Goal: Book appointment/travel/reservation

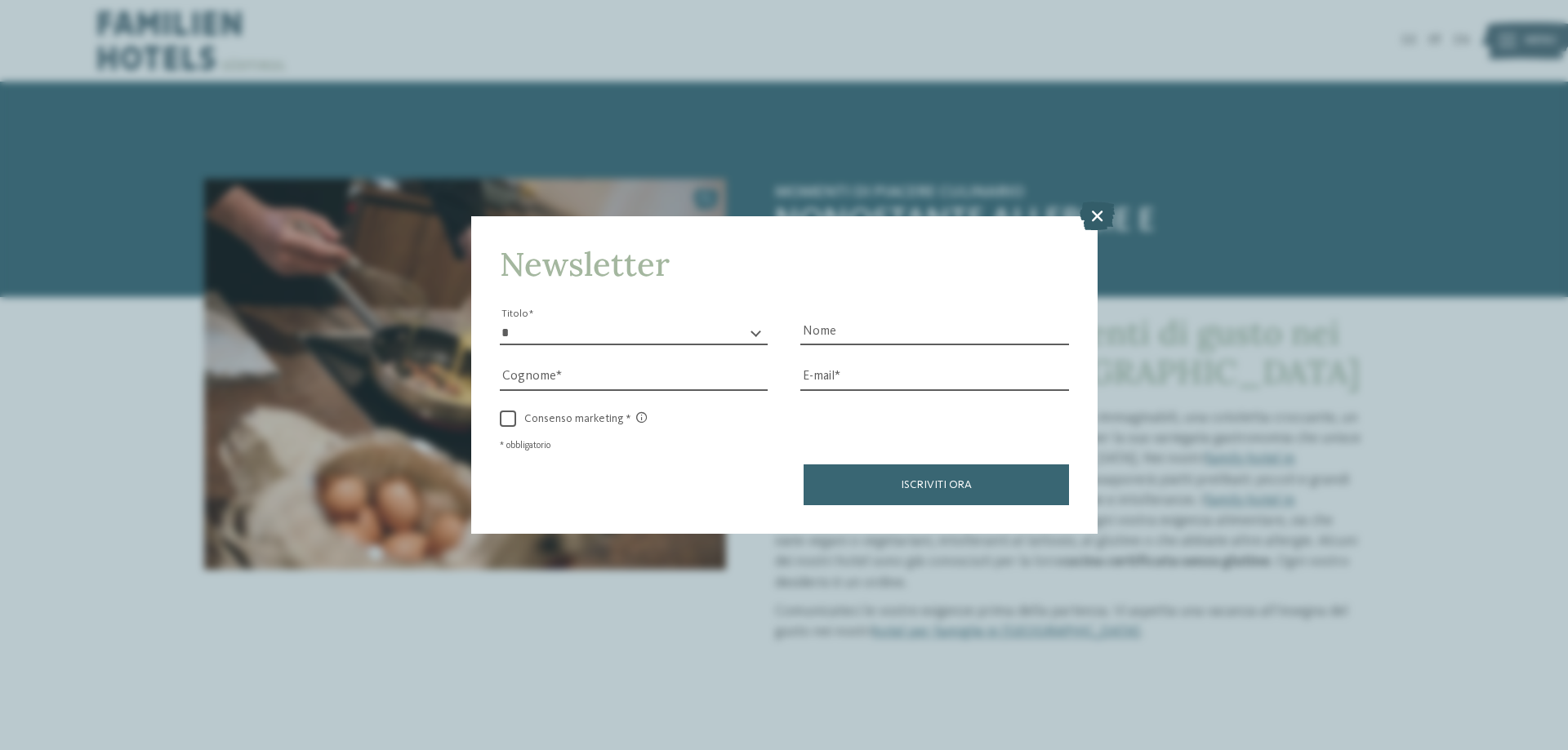
click at [1097, 218] on icon at bounding box center [1096, 215] width 35 height 28
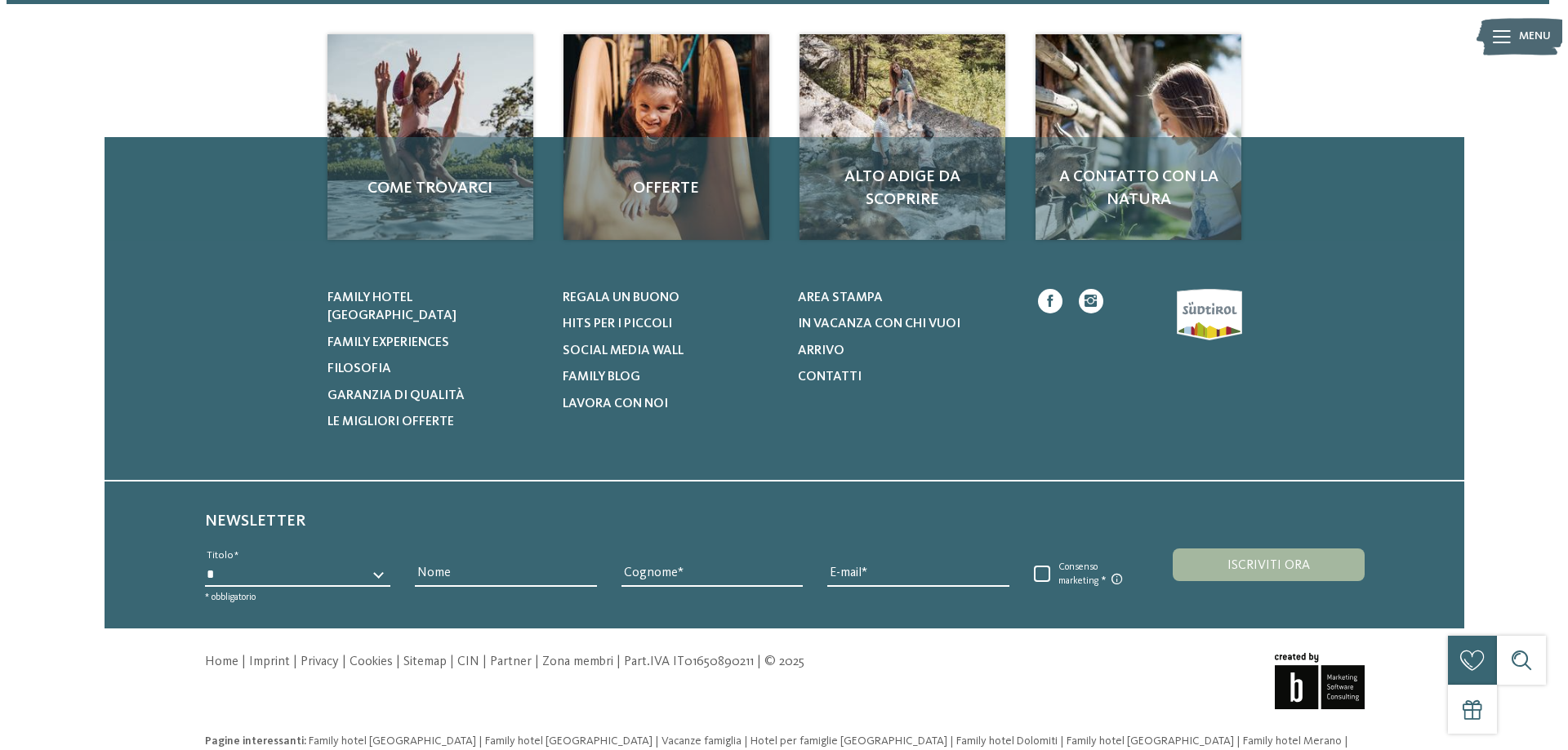
scroll to position [2101, 0]
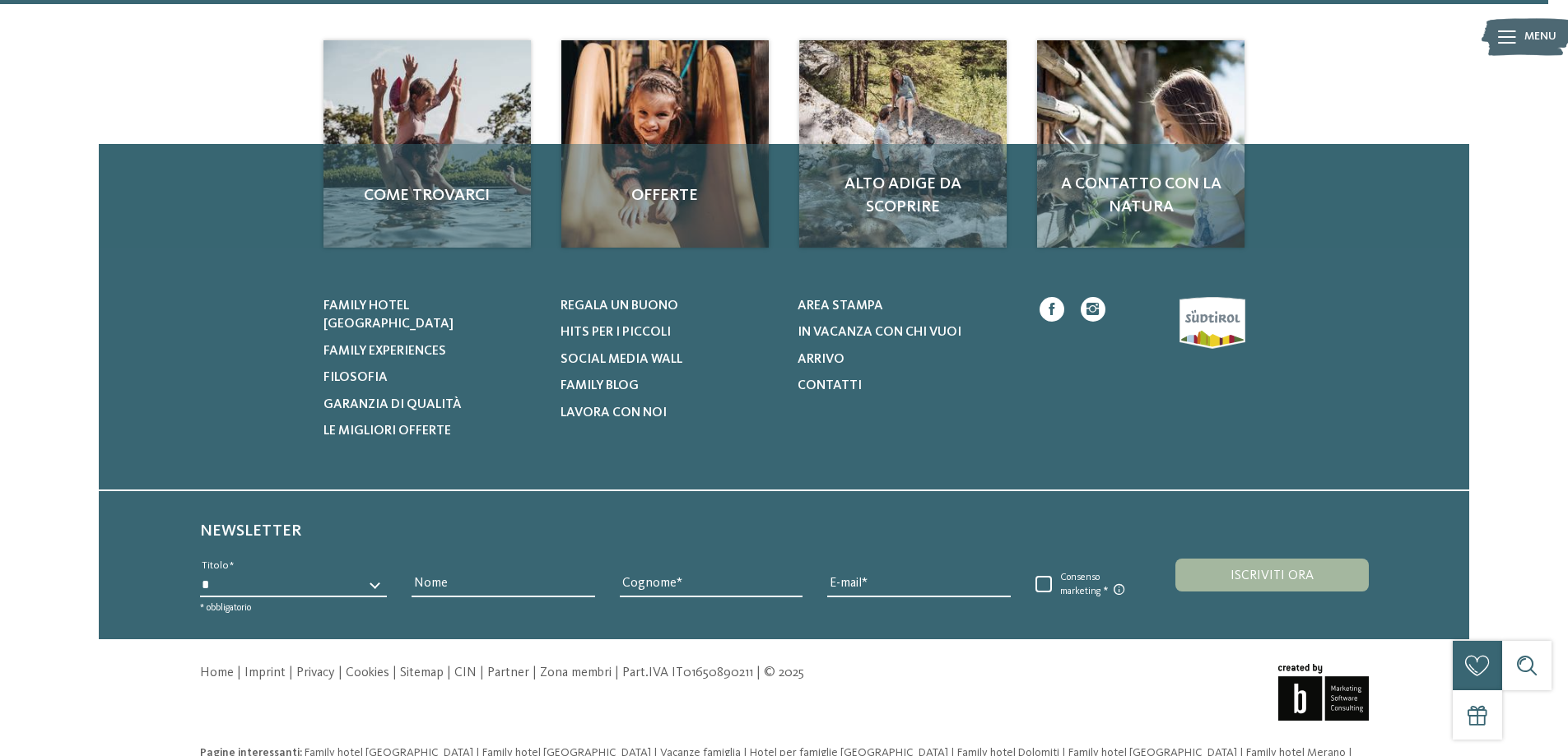
click at [1505, 31] on icon at bounding box center [1506, 37] width 18 height 13
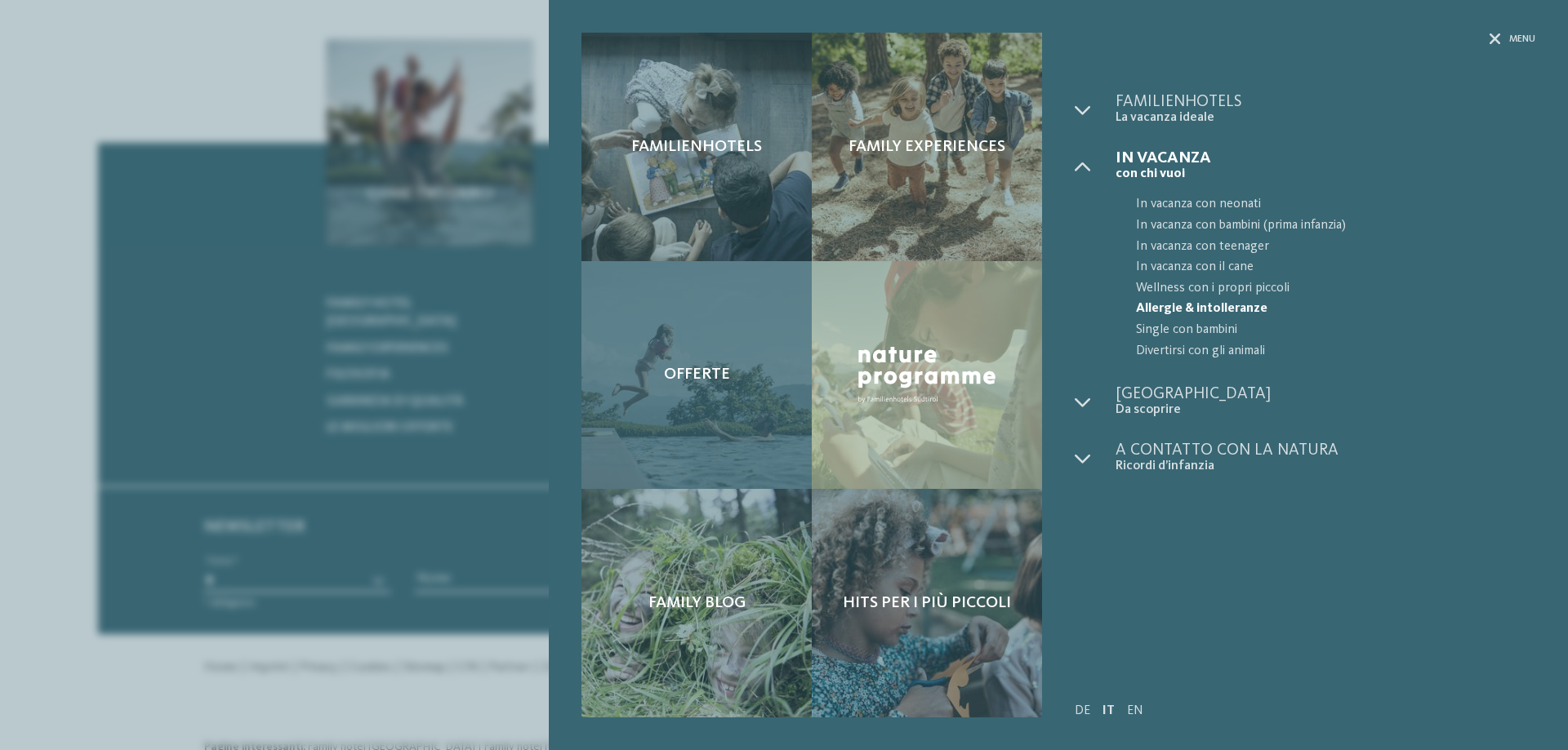
click at [657, 345] on div "Offerte" at bounding box center [697, 375] width 231 height 229
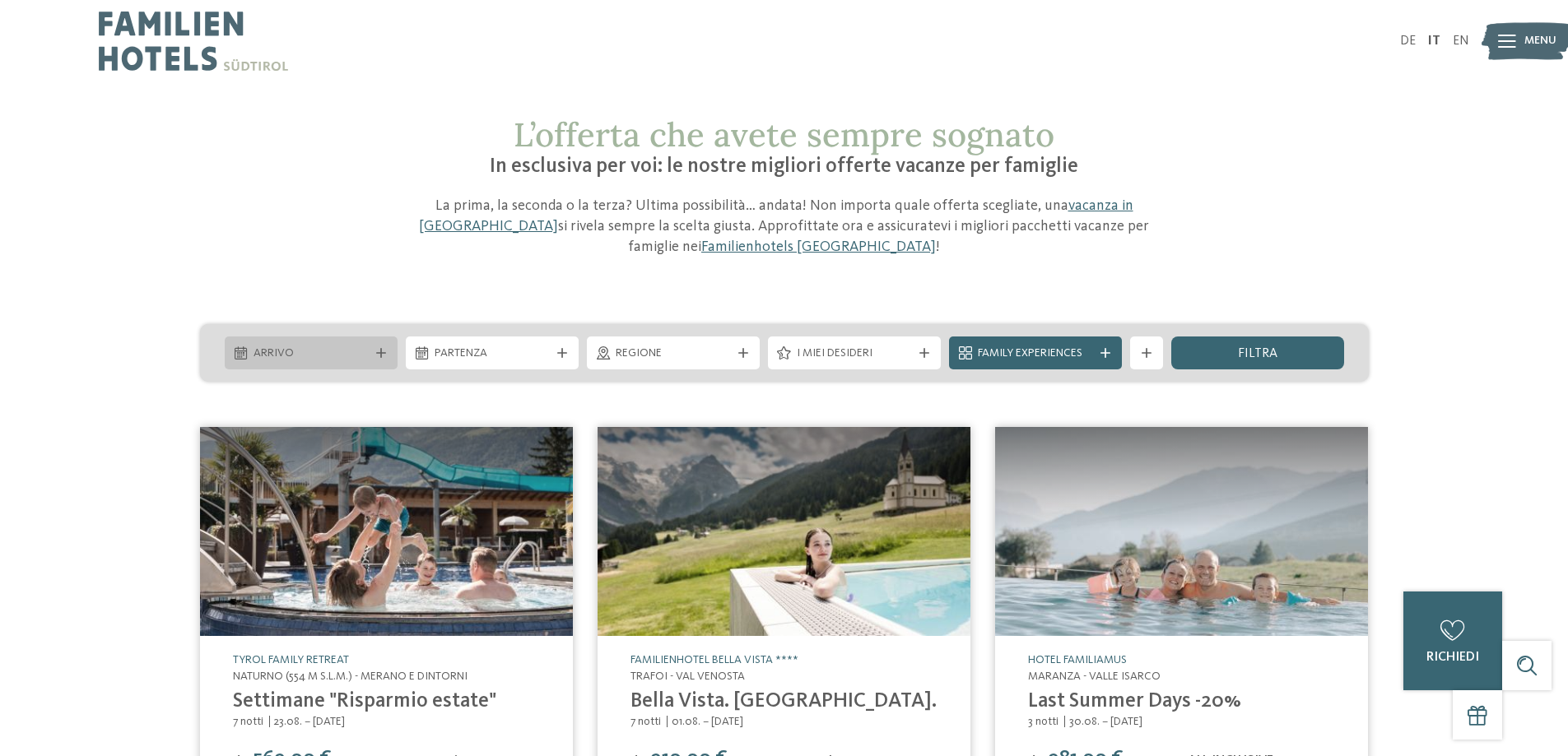
click at [310, 348] on span "Arrivo" at bounding box center [311, 353] width 115 height 16
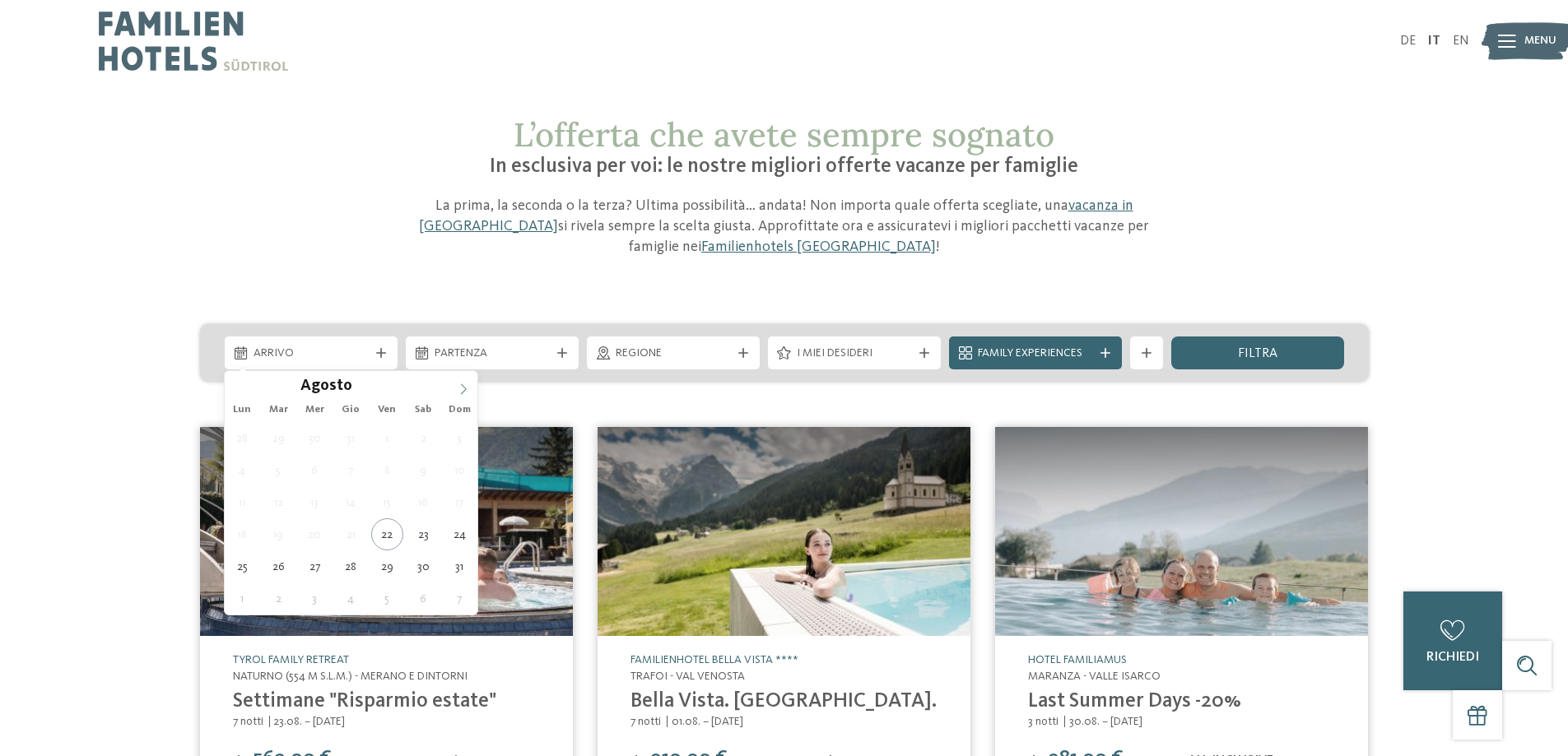
click at [458, 386] on icon at bounding box center [463, 389] width 11 height 11
type div "[DATE]"
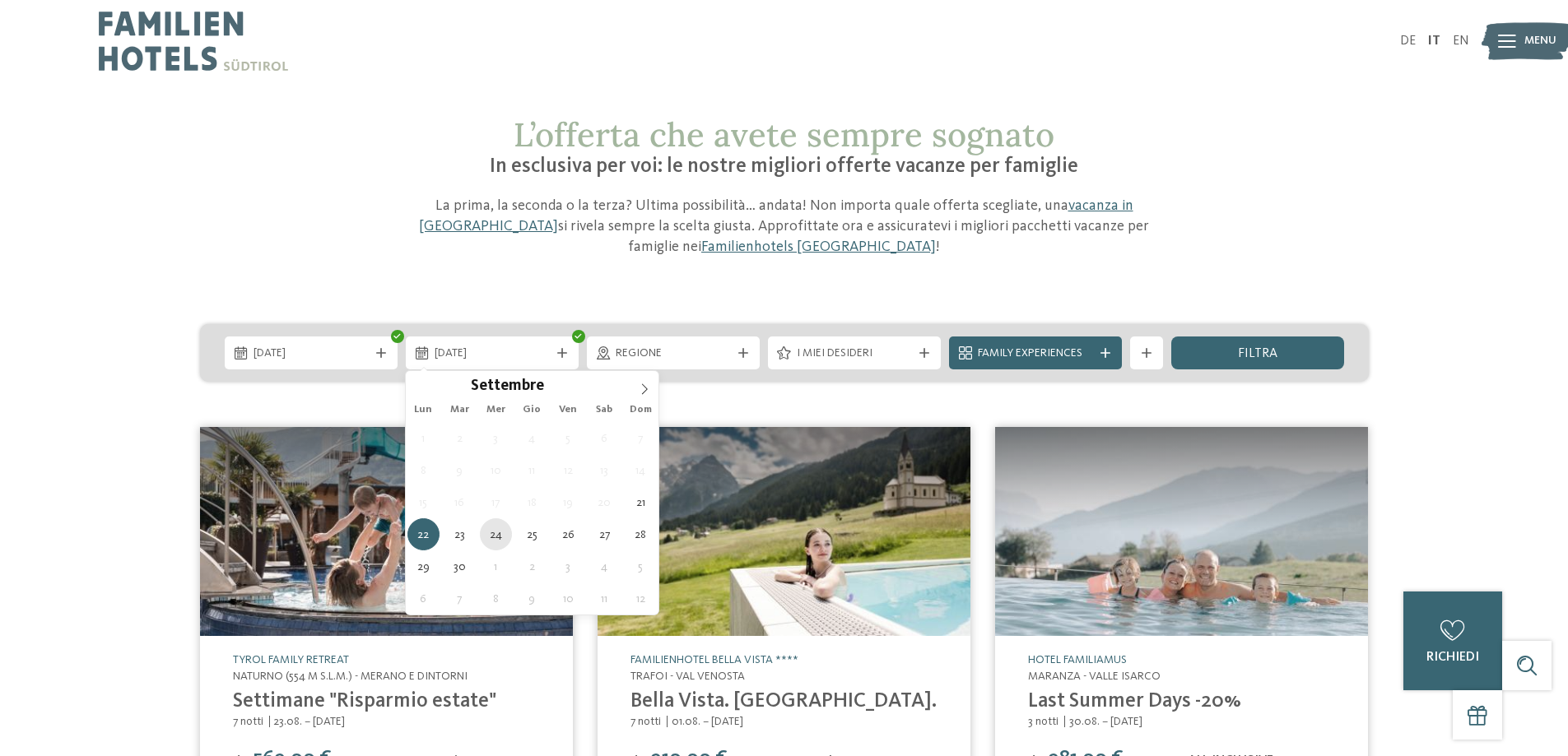
type div "[DATE]"
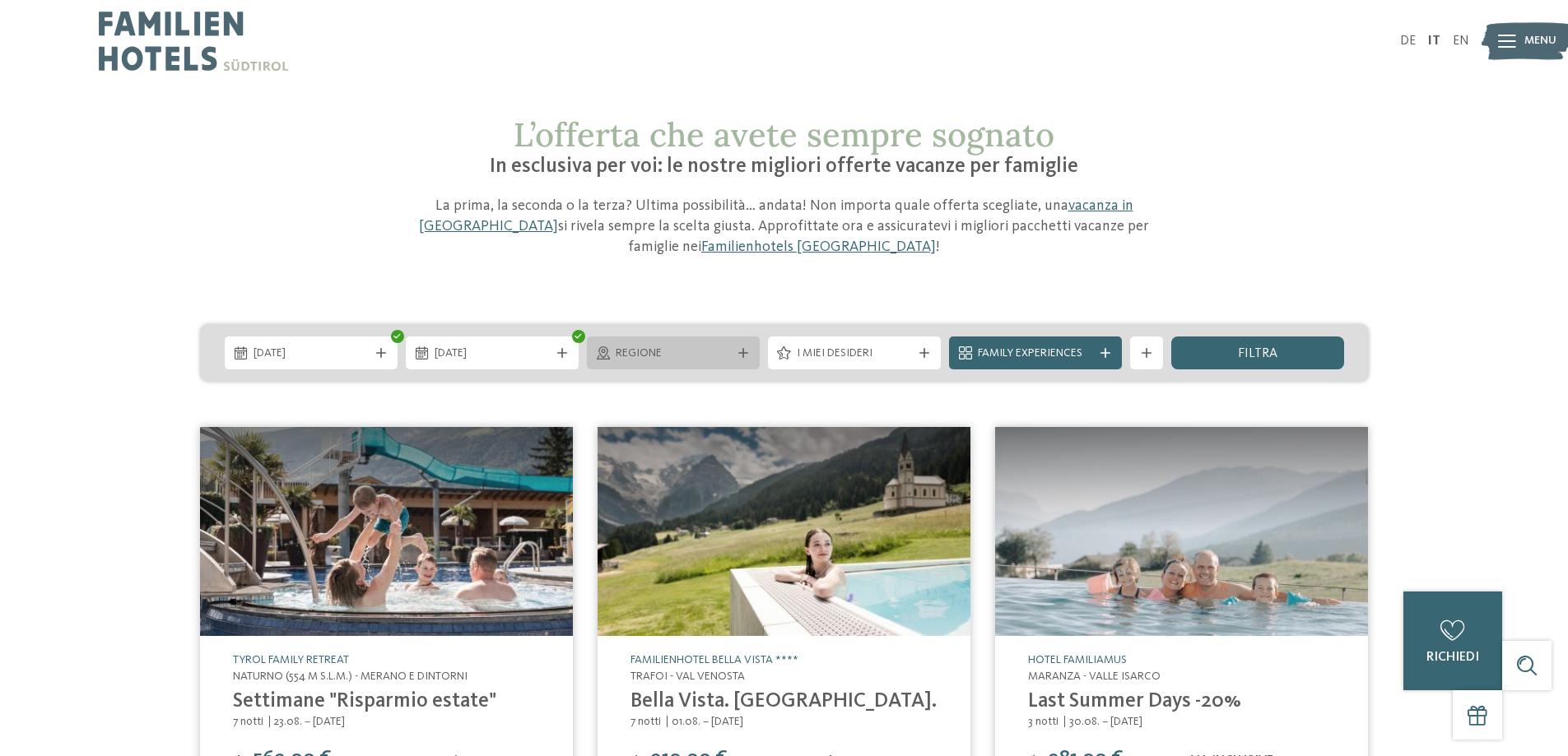
click at [716, 362] on div "Regione" at bounding box center [673, 352] width 172 height 33
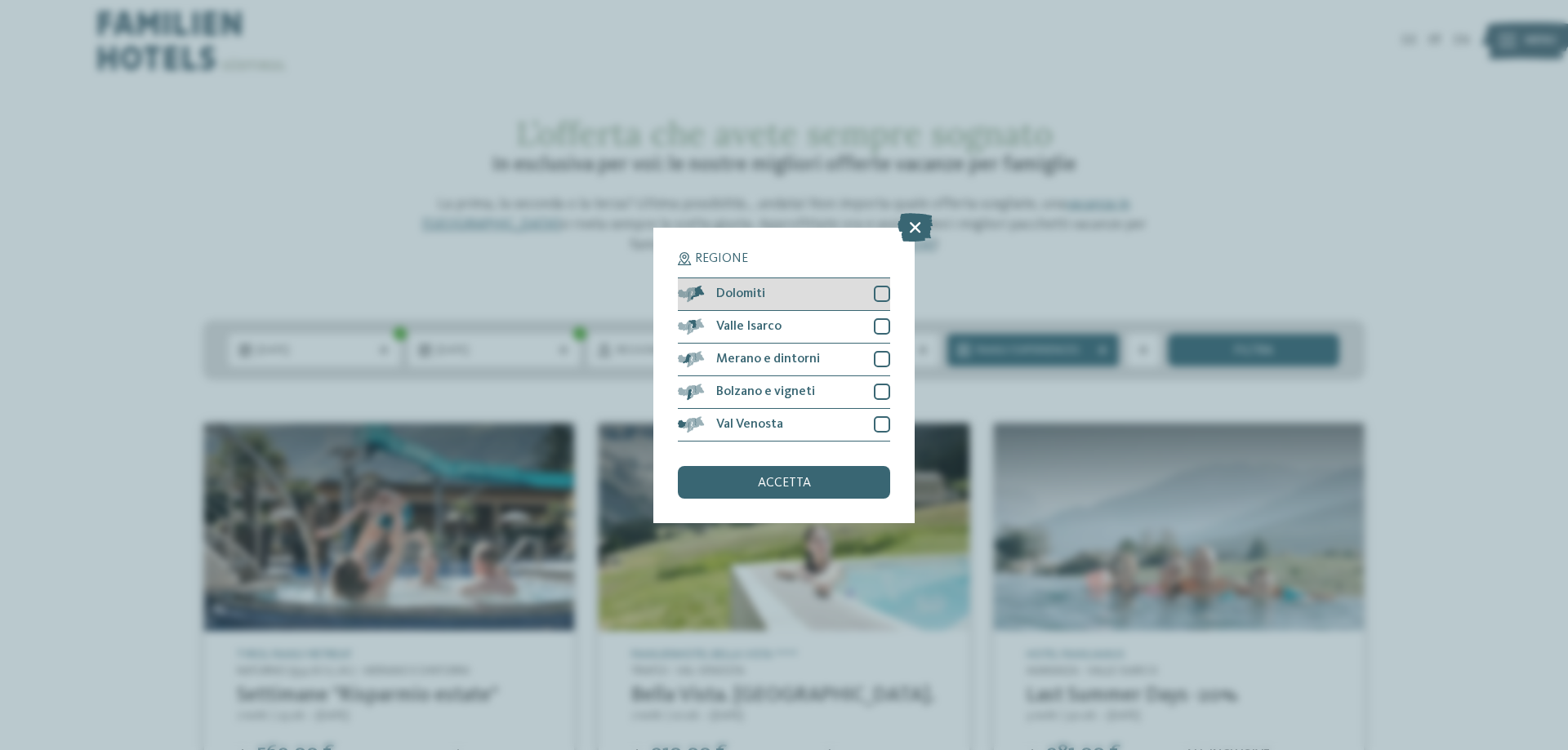
click at [870, 300] on div "Dolomiti" at bounding box center [784, 295] width 213 height 33
click at [881, 327] on div at bounding box center [881, 326] width 16 height 16
drag, startPoint x: 874, startPoint y: 352, endPoint x: 871, endPoint y: 378, distance: 26.2
click at [874, 353] on div at bounding box center [881, 358] width 16 height 16
click at [877, 392] on div at bounding box center [881, 391] width 16 height 16
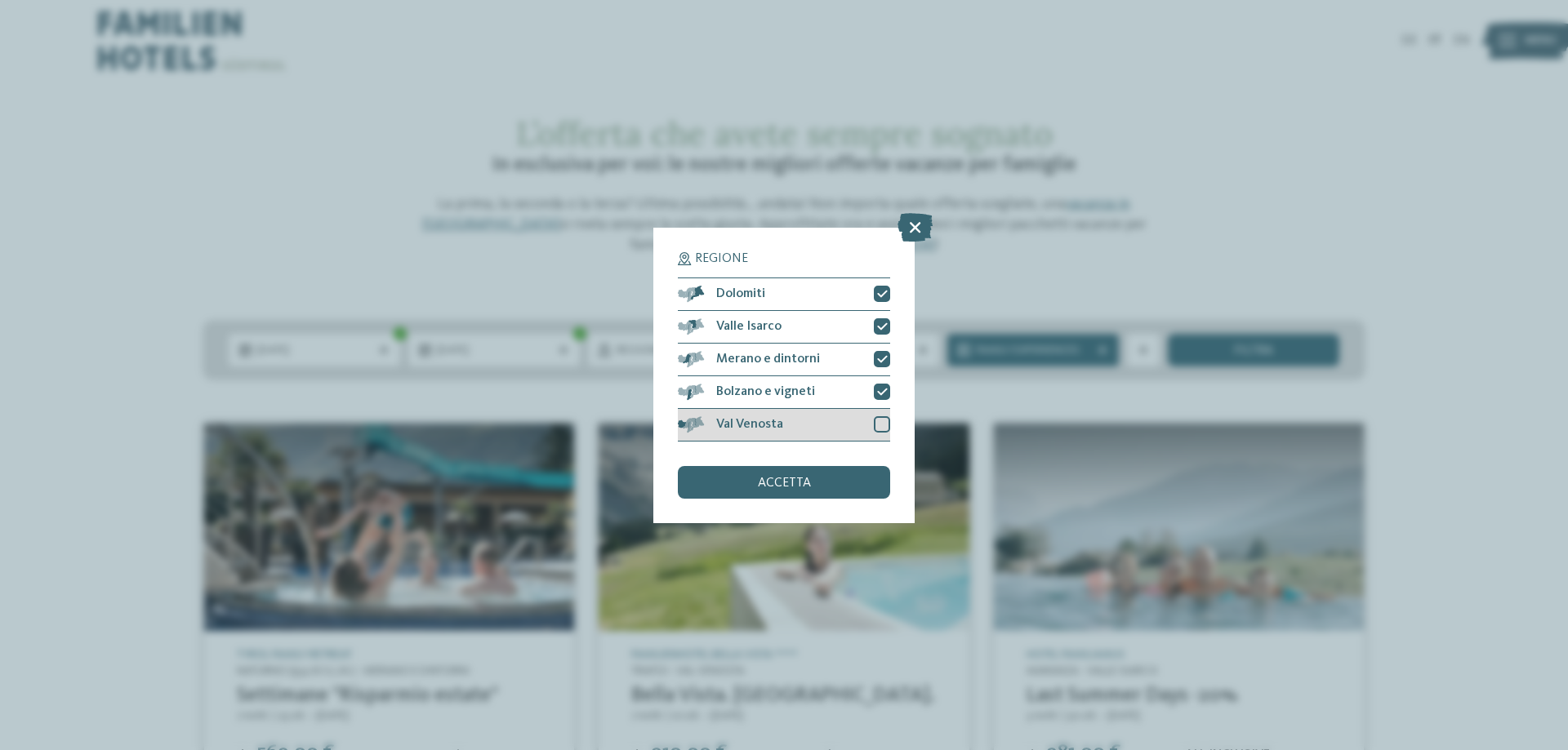
click at [879, 427] on div at bounding box center [881, 424] width 16 height 16
click at [827, 474] on div "accetta" at bounding box center [784, 482] width 213 height 33
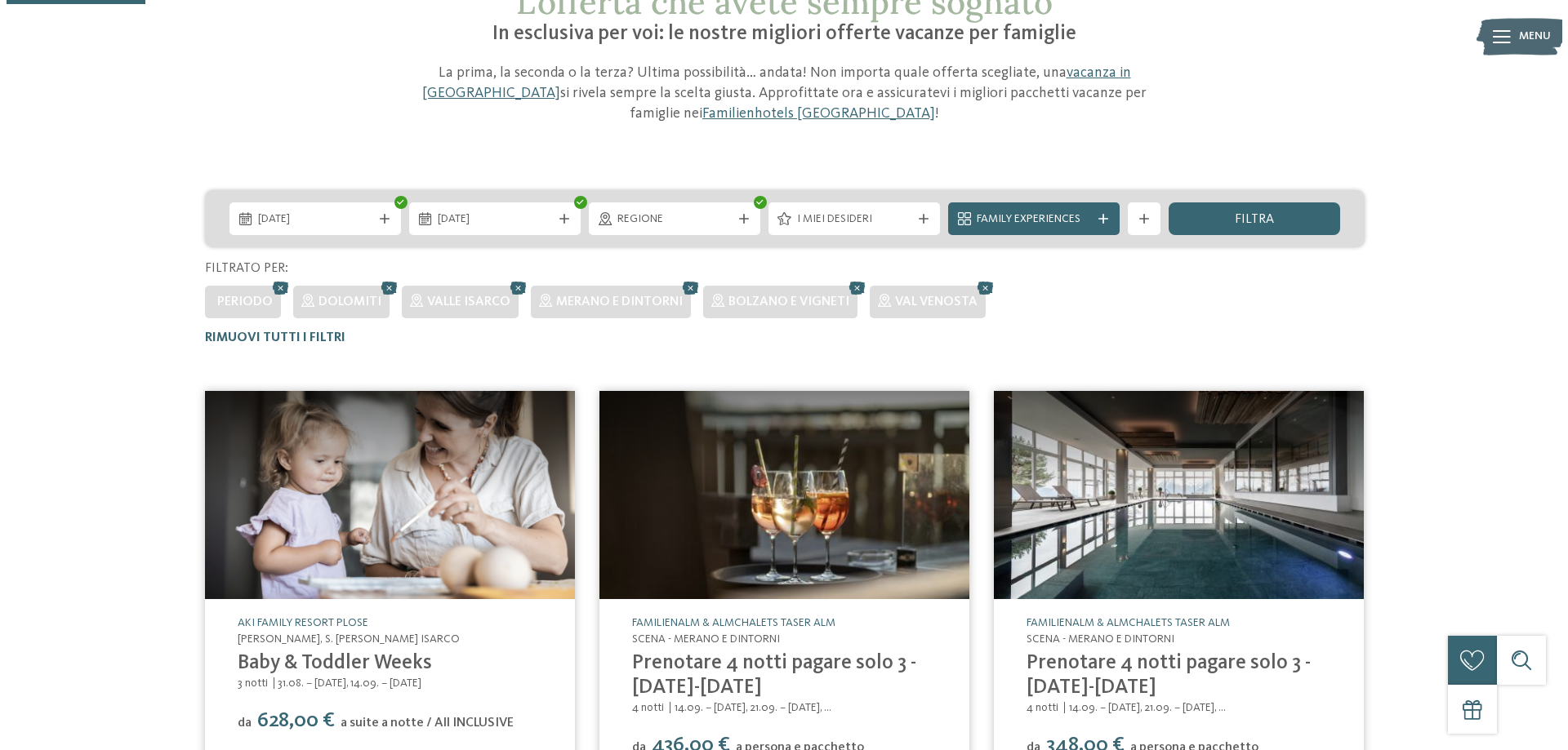
scroll to position [121, 0]
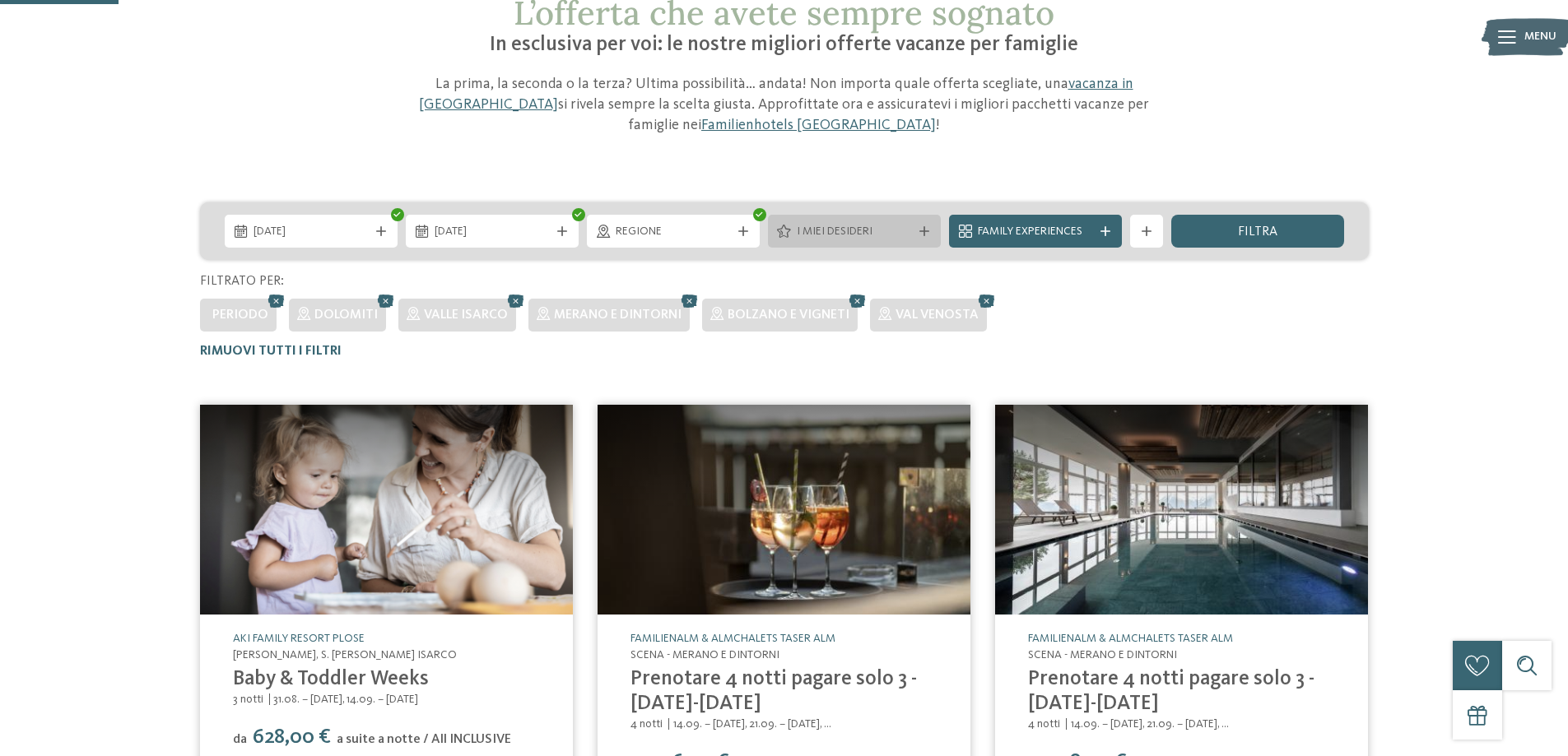
click at [921, 238] on div "I miei desideri" at bounding box center [854, 230] width 172 height 33
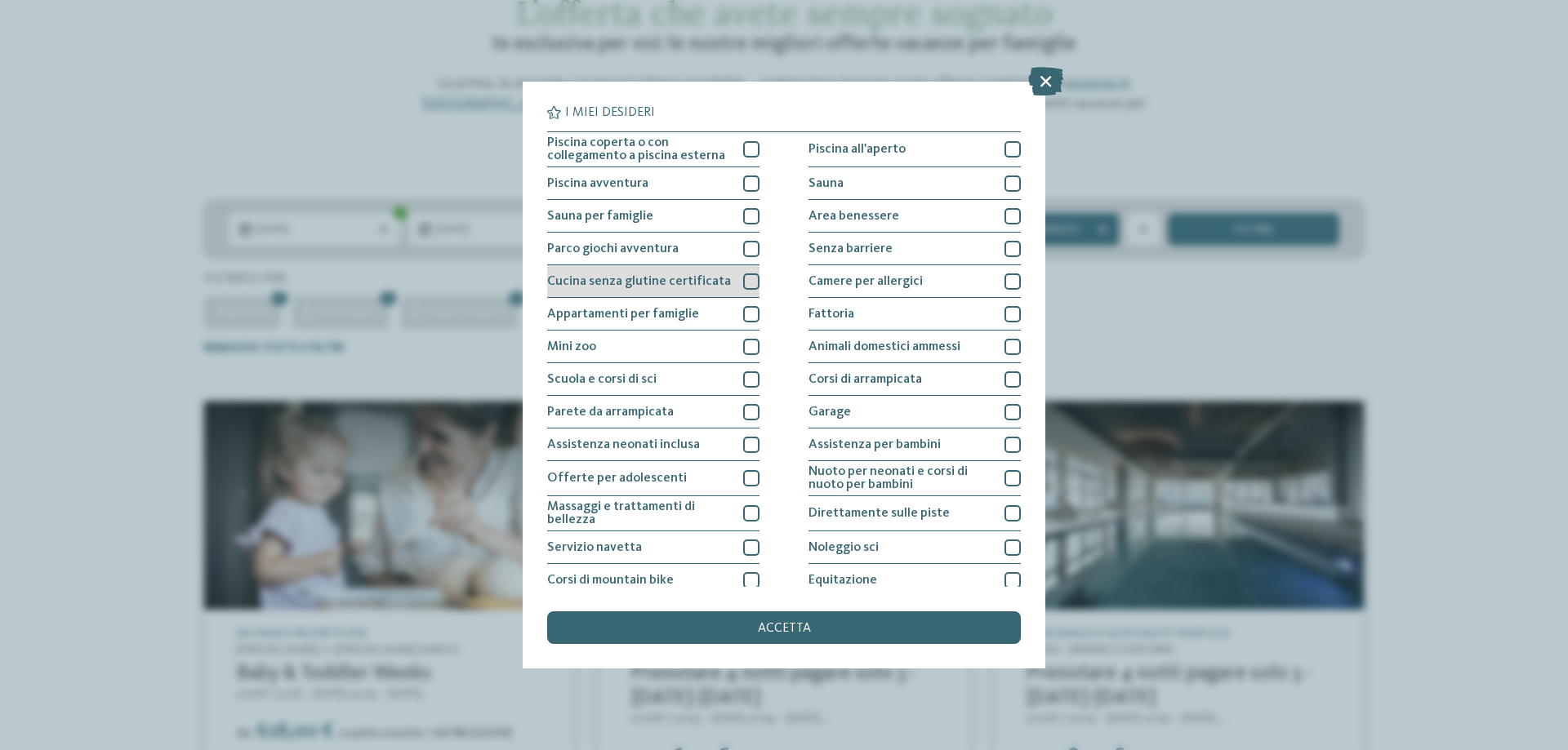
click at [750, 283] on div at bounding box center [750, 281] width 16 height 16
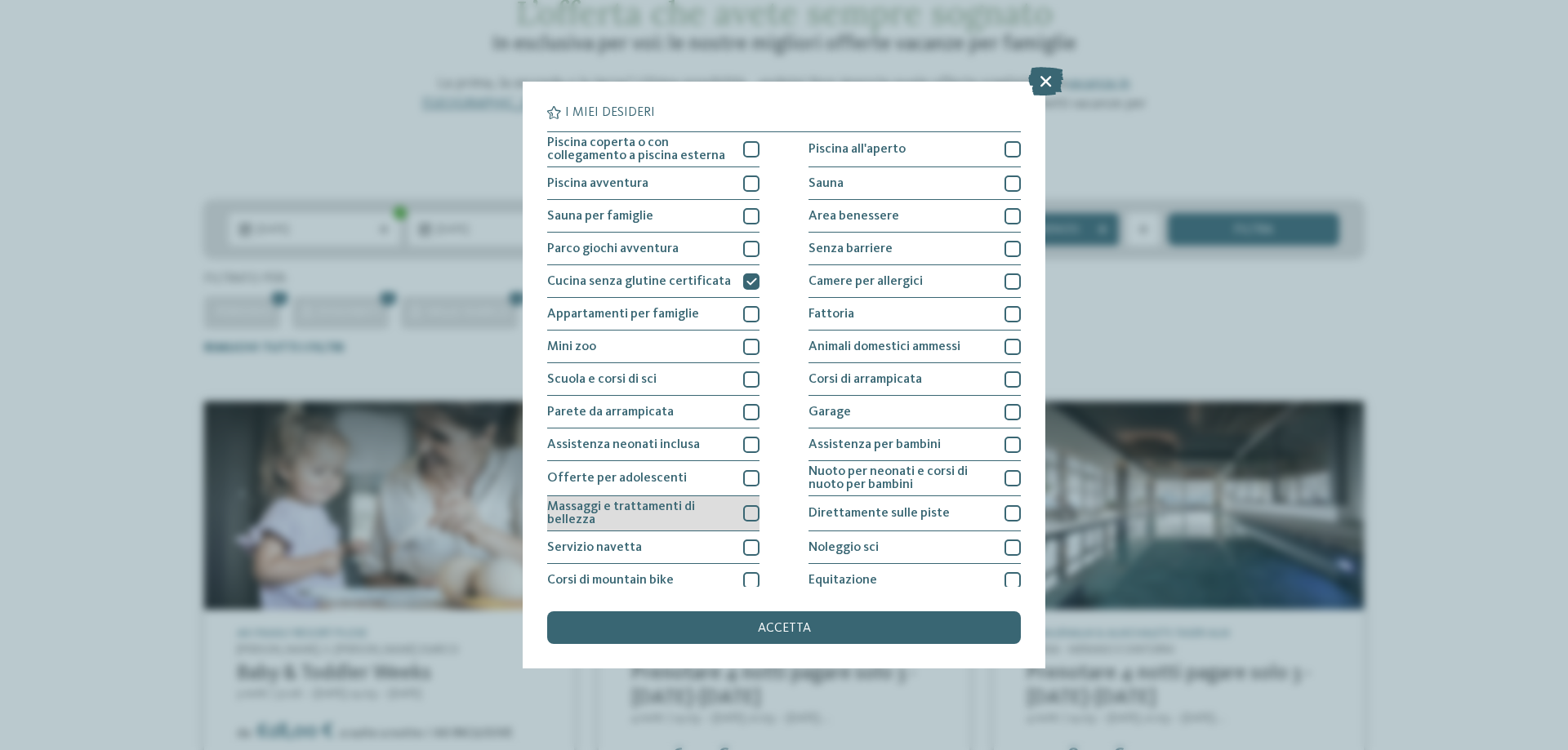
click at [743, 505] on div at bounding box center [750, 513] width 16 height 16
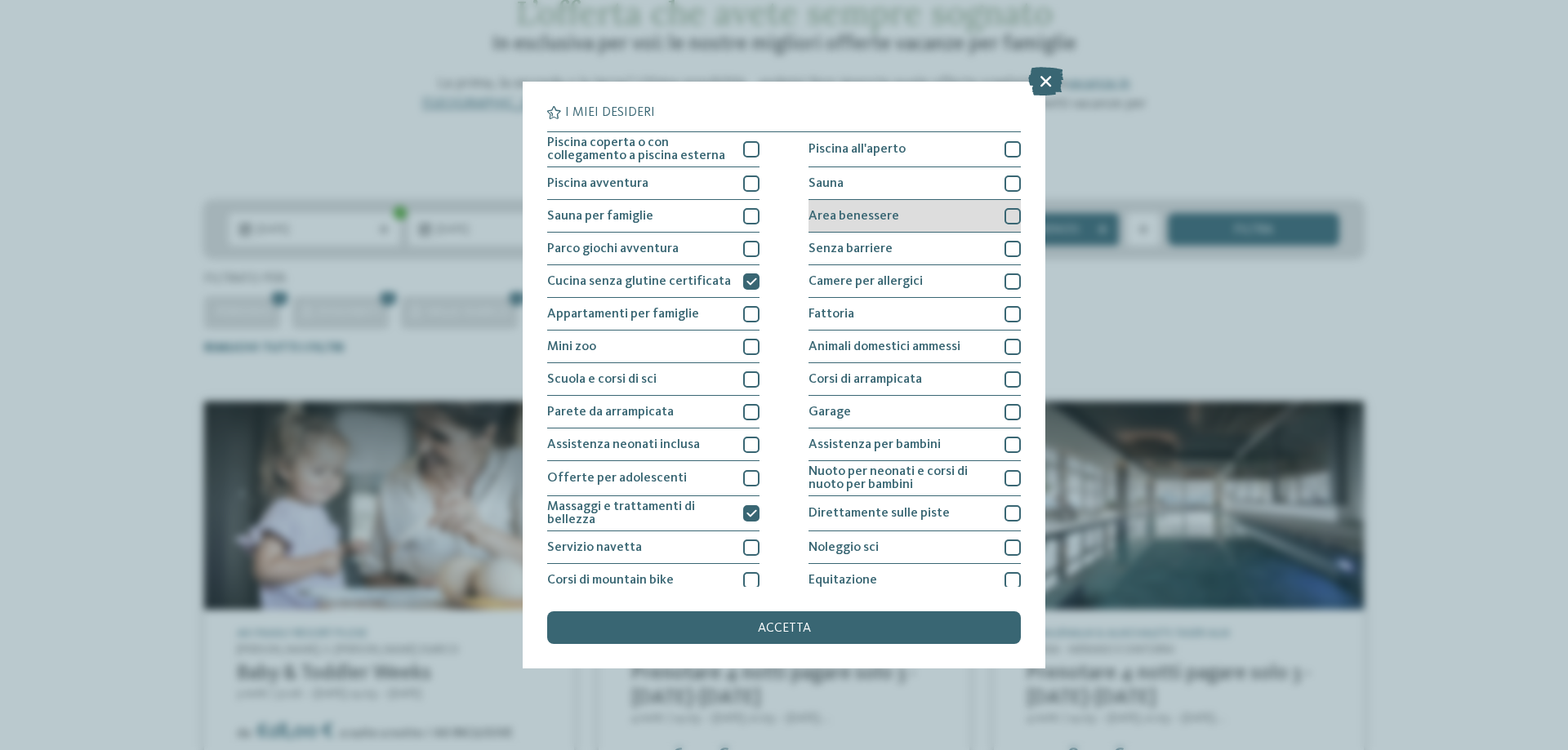
click at [1005, 213] on div at bounding box center [1012, 215] width 16 height 16
click at [1000, 194] on div "Sauna" at bounding box center [914, 183] width 213 height 33
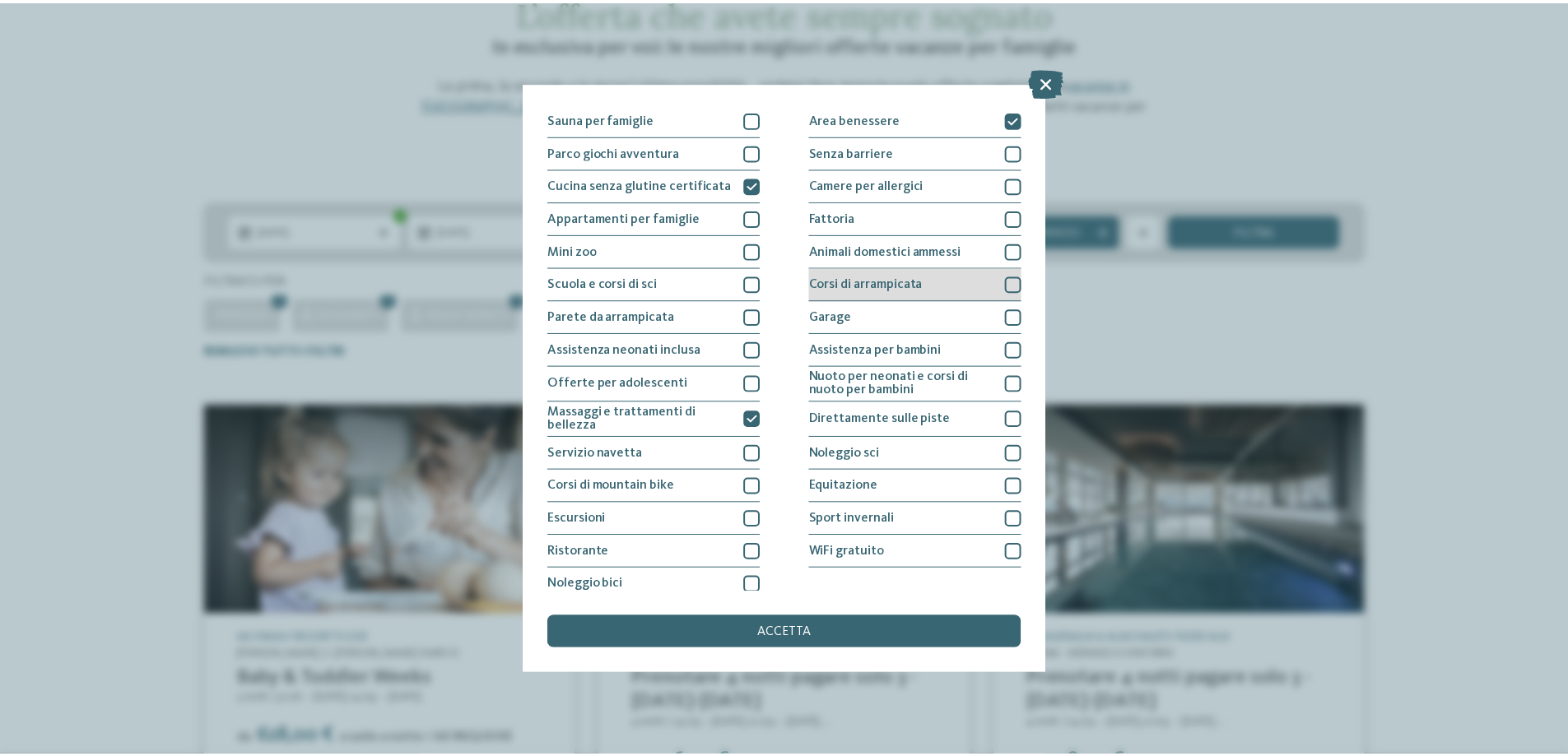
scroll to position [109, 0]
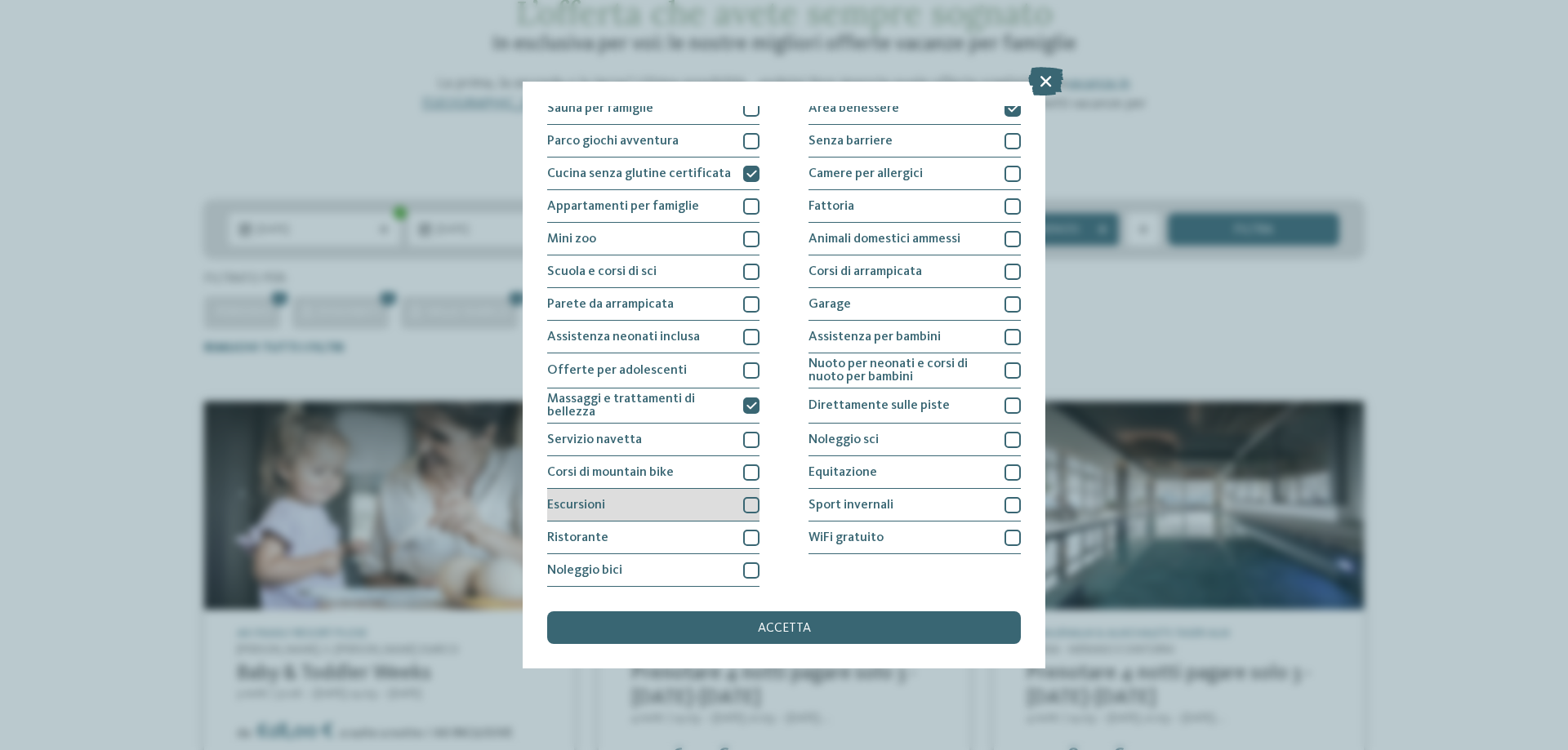
click at [745, 505] on div at bounding box center [750, 504] width 16 height 16
click at [790, 621] on div "accetta" at bounding box center [784, 627] width 474 height 33
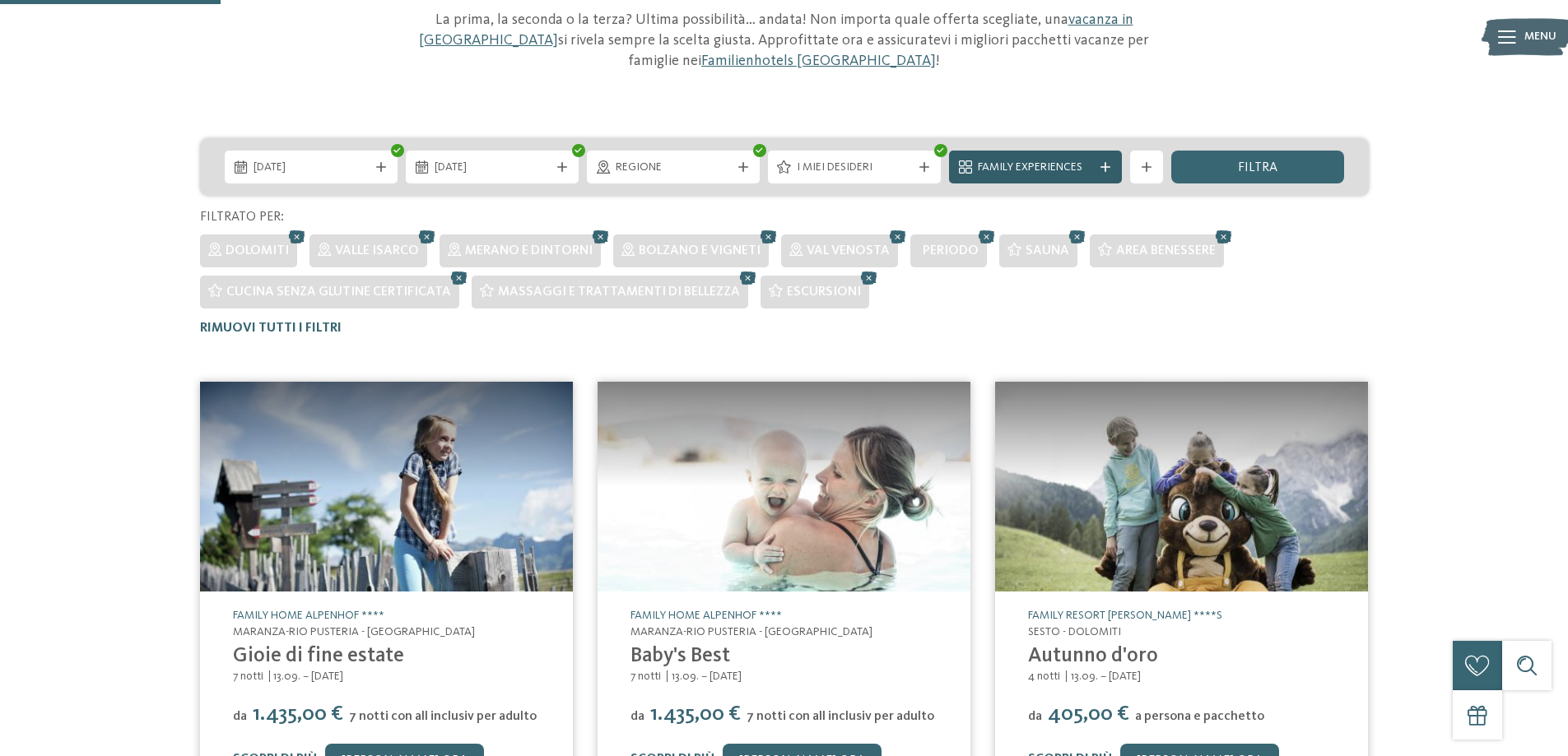
scroll to position [136, 0]
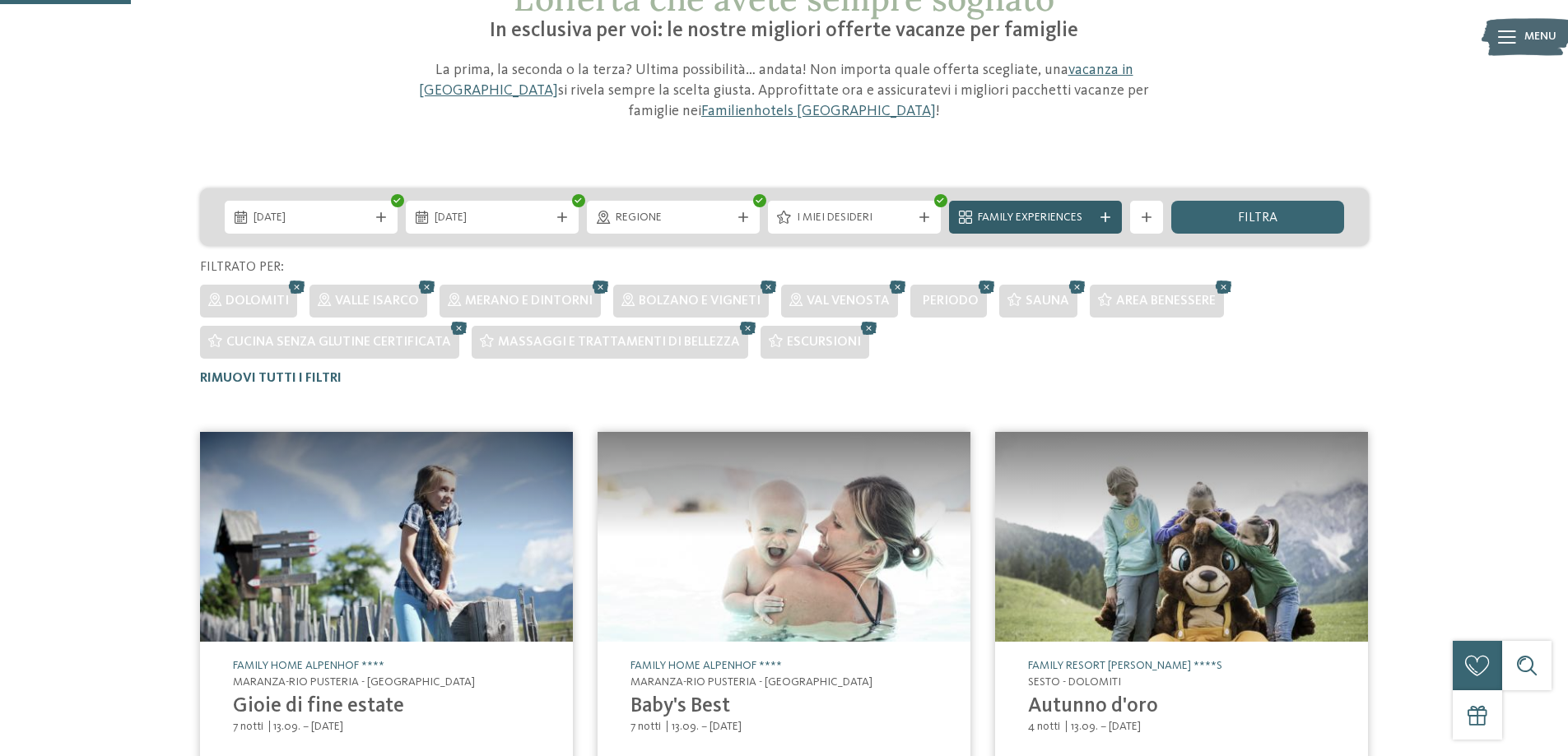
click at [1102, 212] on icon at bounding box center [1105, 217] width 10 height 10
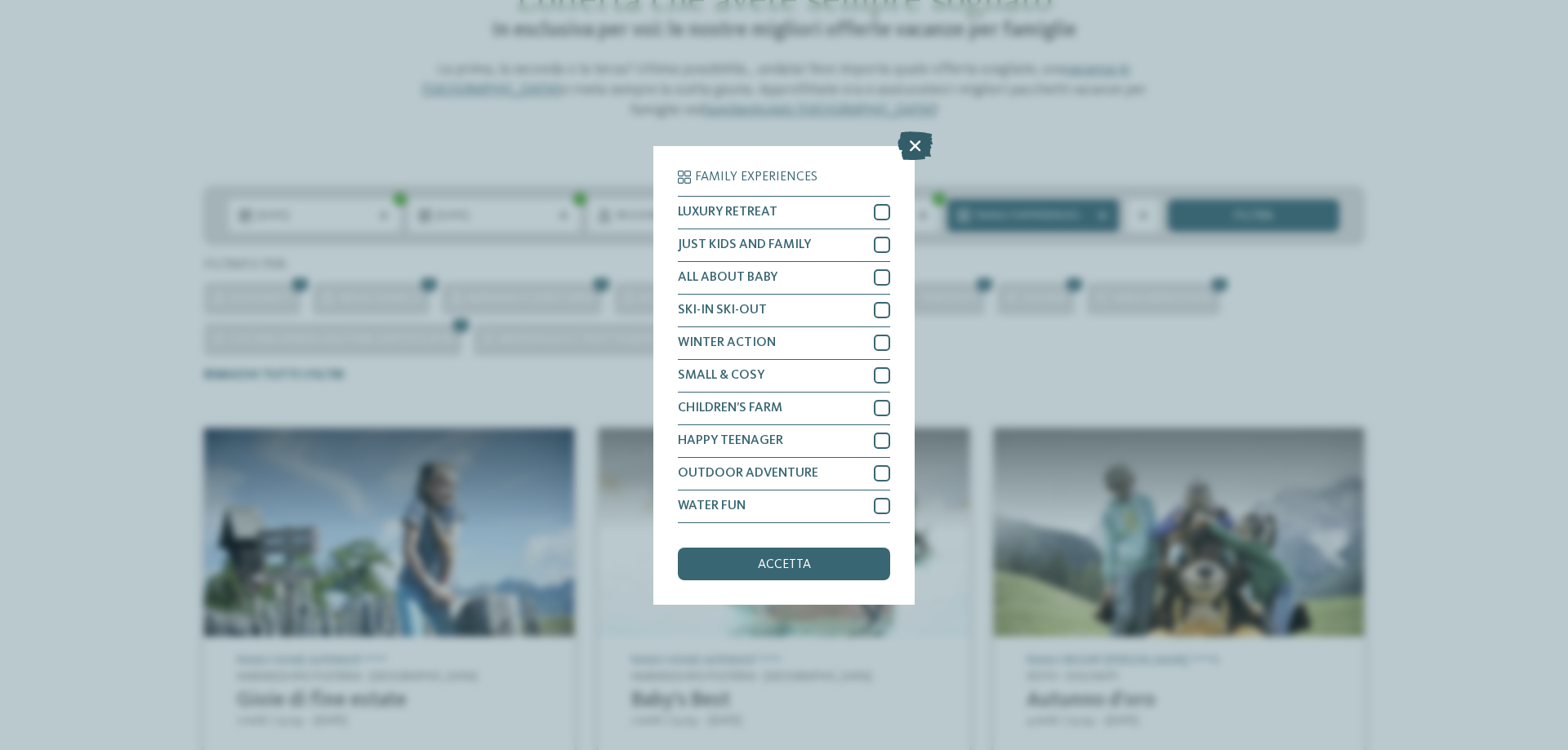
click at [922, 153] on icon at bounding box center [914, 145] width 35 height 28
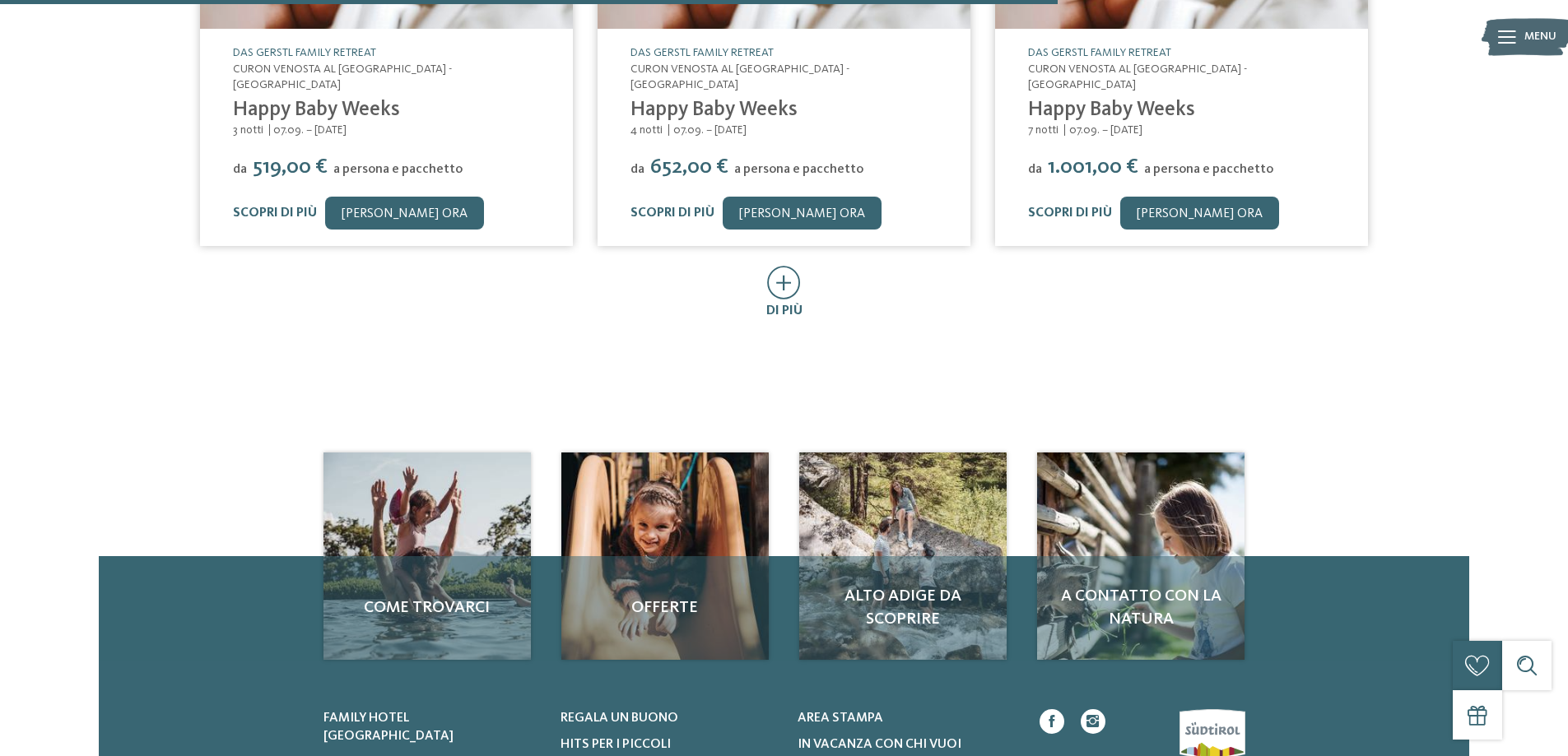
scroll to position [1287, 0]
